Goal: Find specific page/section: Find specific page/section

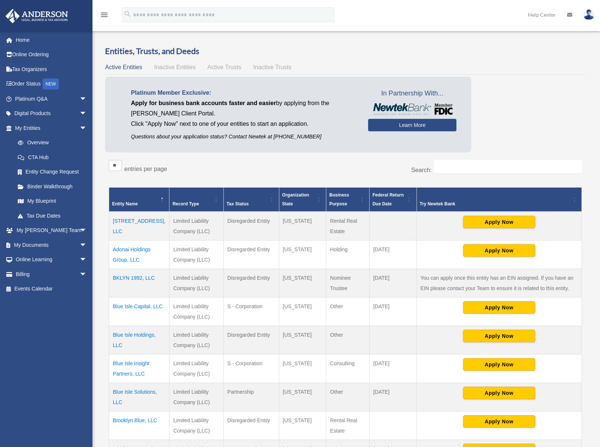
click at [588, 15] on img at bounding box center [589, 14] width 11 height 11
click at [80, 229] on span "arrow_drop_down" at bounding box center [87, 230] width 15 height 15
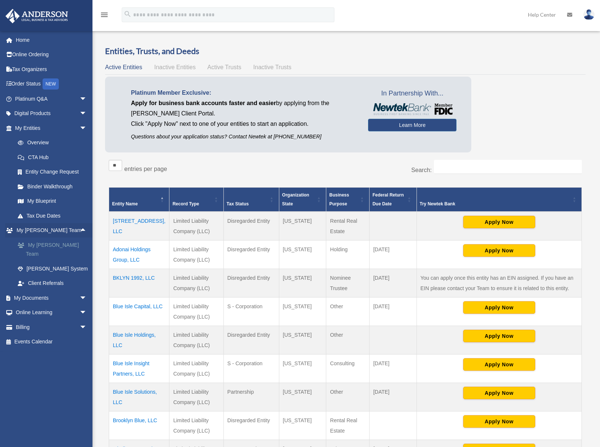
click at [56, 244] on link "My [PERSON_NAME] Team" at bounding box center [54, 250] width 88 height 24
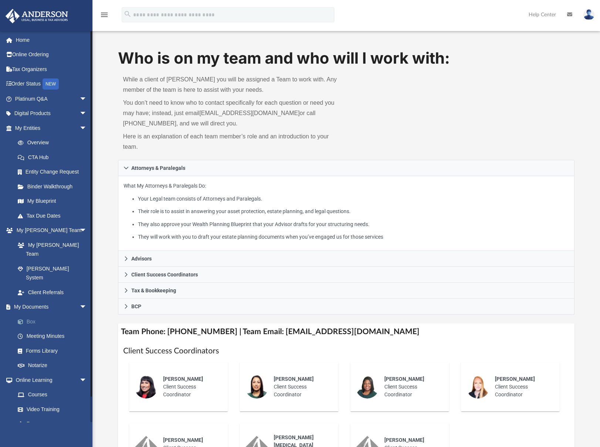
click at [34, 314] on link "Box" at bounding box center [54, 321] width 88 height 15
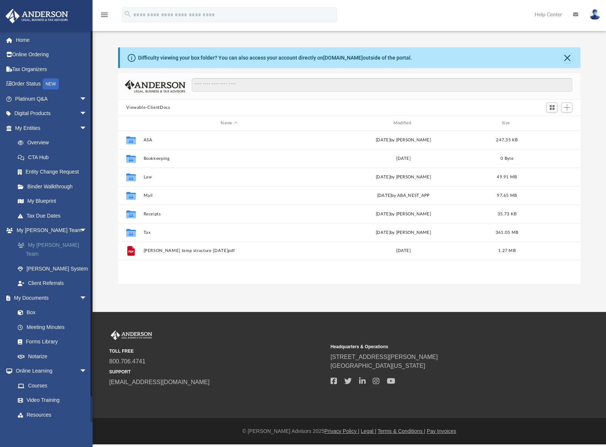
scroll to position [163, 457]
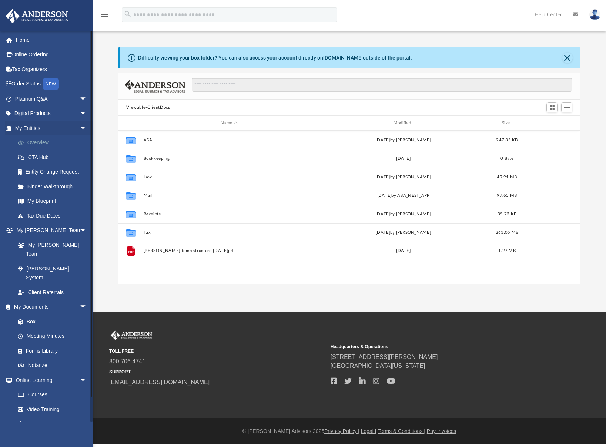
click at [34, 141] on link "Overview" at bounding box center [54, 142] width 88 height 15
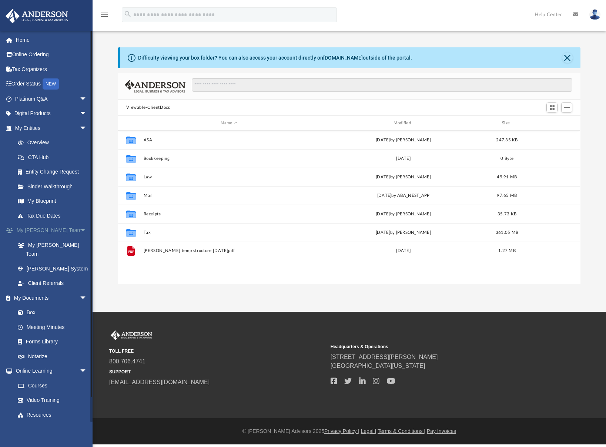
click at [80, 229] on span "arrow_drop_down" at bounding box center [87, 230] width 15 height 15
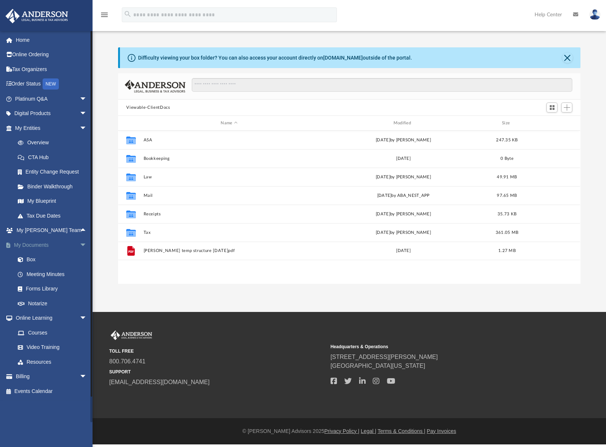
click at [80, 244] on span "arrow_drop_down" at bounding box center [87, 245] width 15 height 15
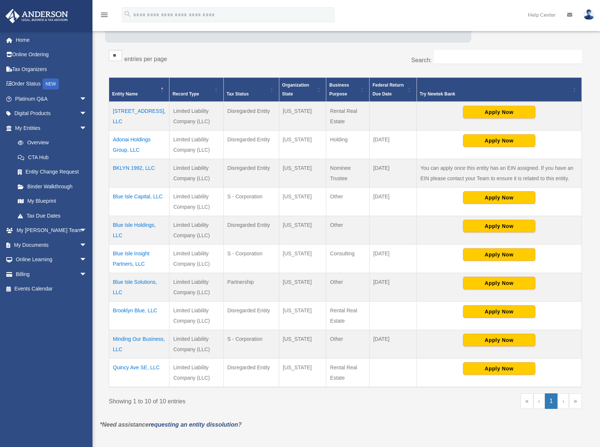
scroll to position [111, 0]
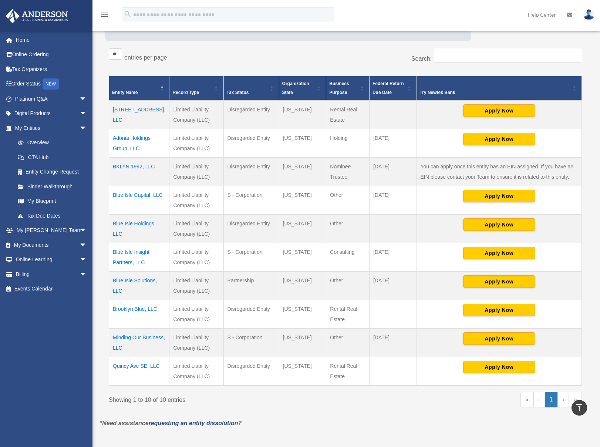
click at [129, 255] on td "Blue Isle Insight Partners, LLC" at bounding box center [139, 257] width 60 height 28
